Goal: Navigation & Orientation: Find specific page/section

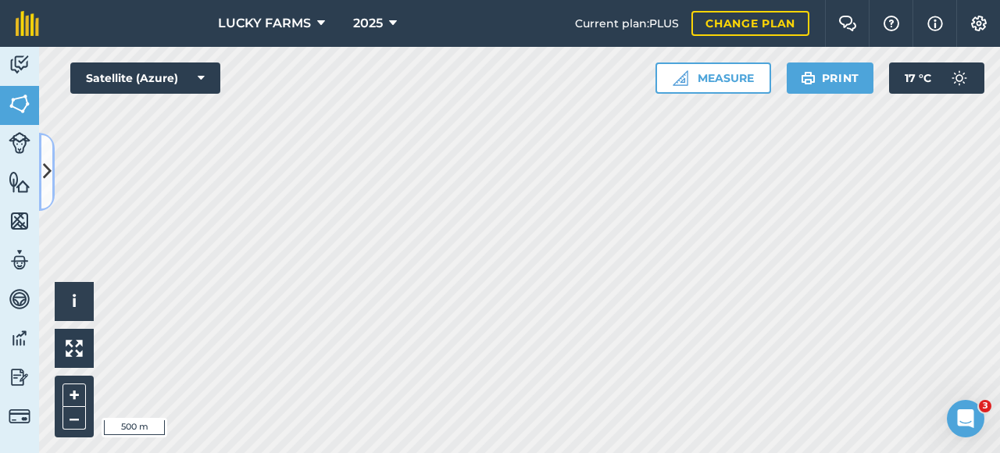
click at [50, 177] on icon at bounding box center [47, 171] width 9 height 27
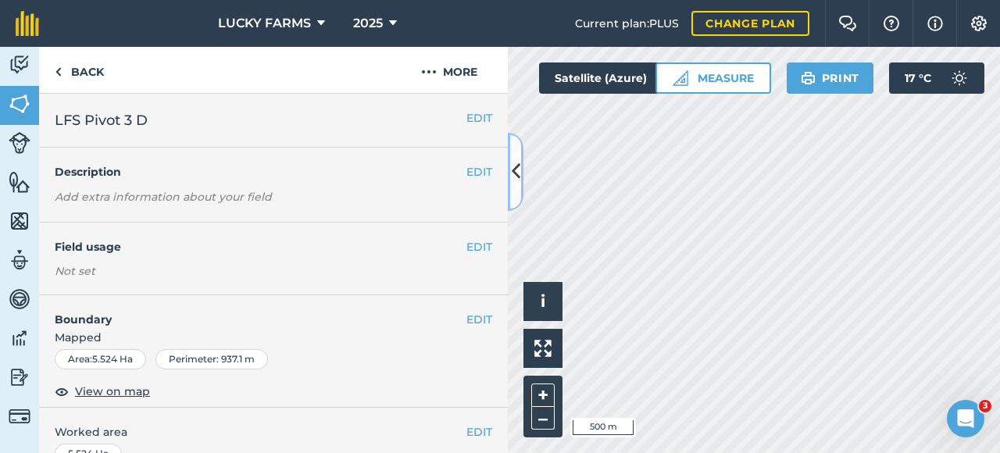
click at [516, 161] on icon at bounding box center [516, 171] width 9 height 27
